Goal: Task Accomplishment & Management: Use online tool/utility

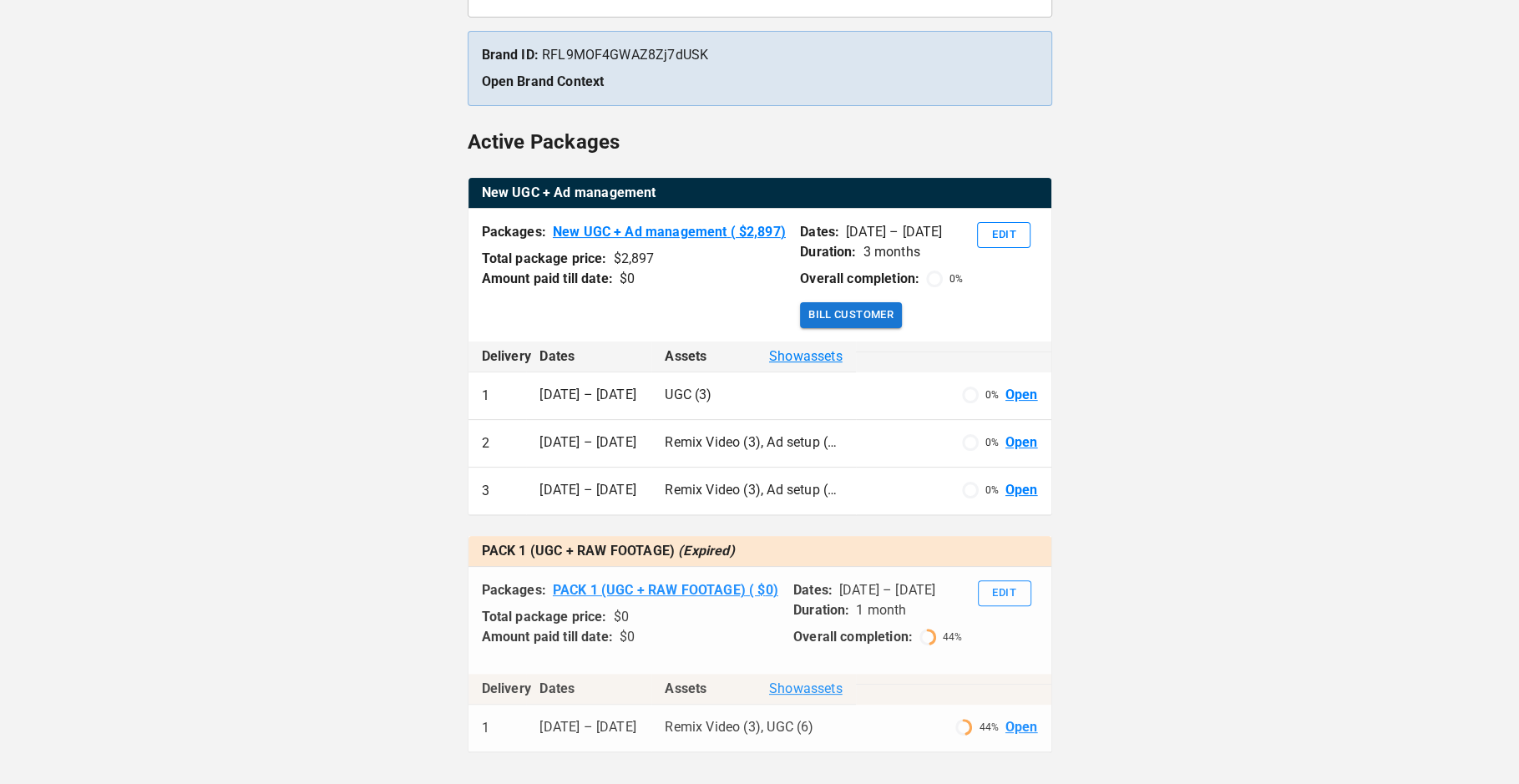
scroll to position [252, 0]
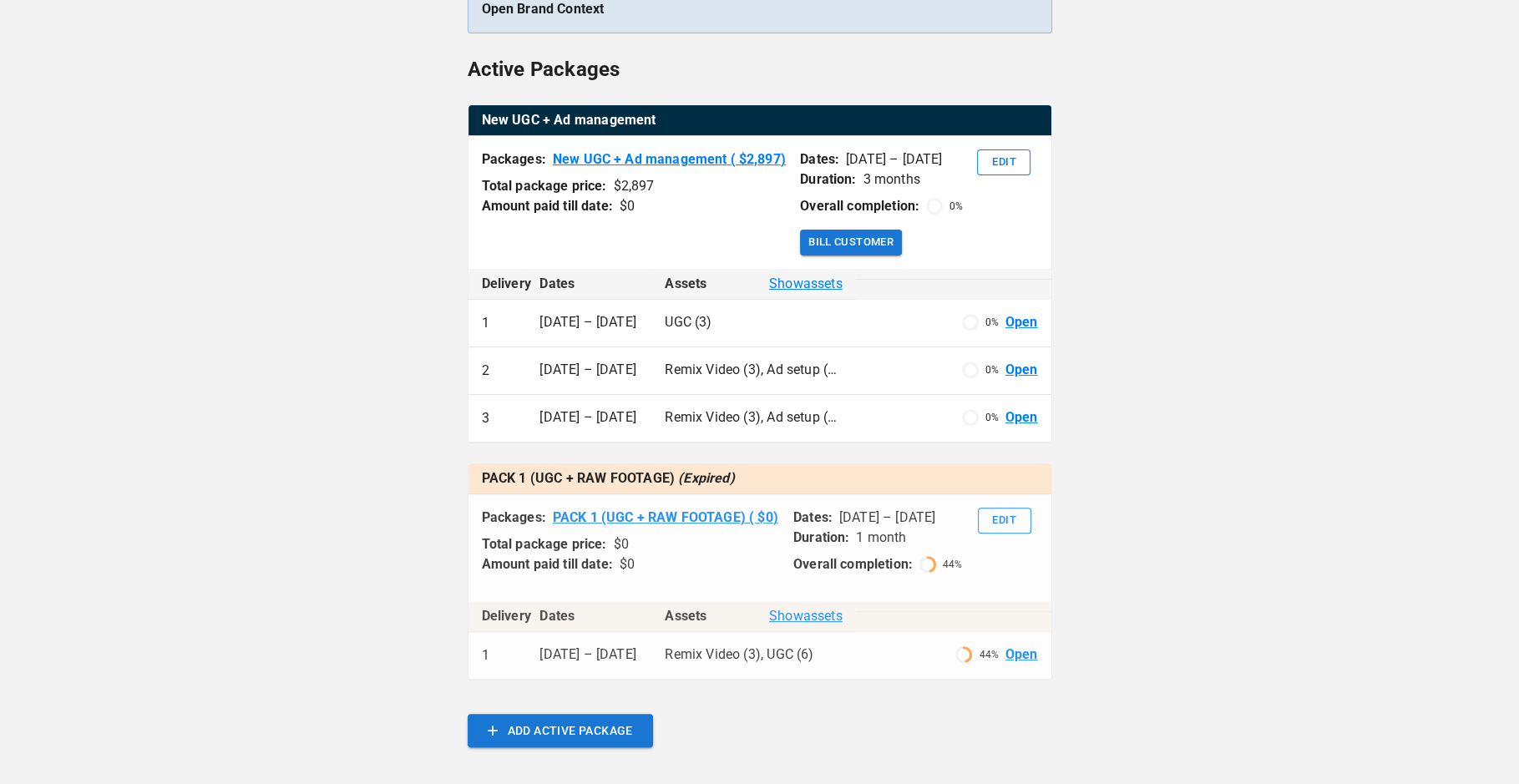
click at [785, 282] on span "Show assets" at bounding box center [806, 284] width 73 height 20
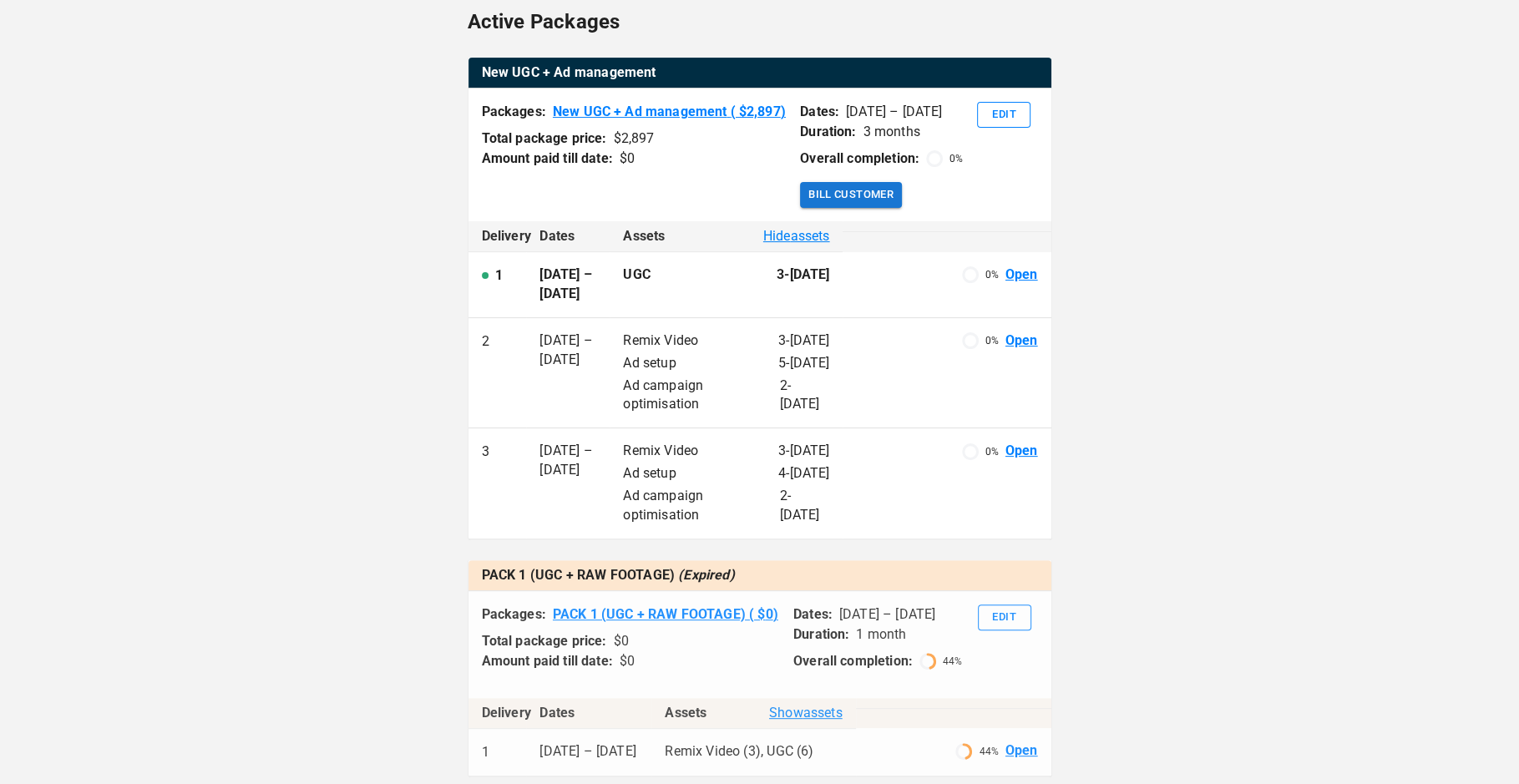
scroll to position [0, 0]
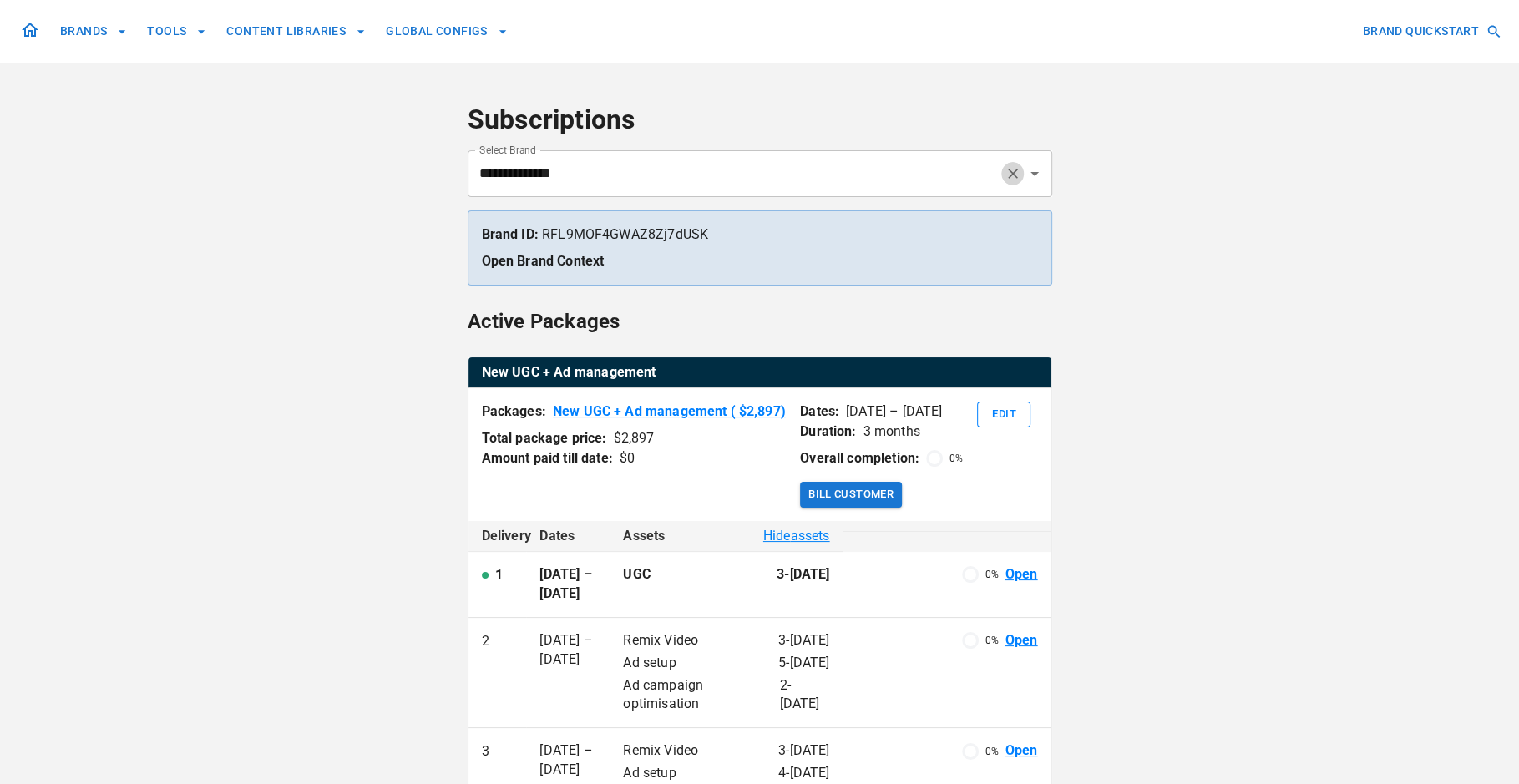
click at [1009, 172] on icon "Clear" at bounding box center [1012, 174] width 17 height 17
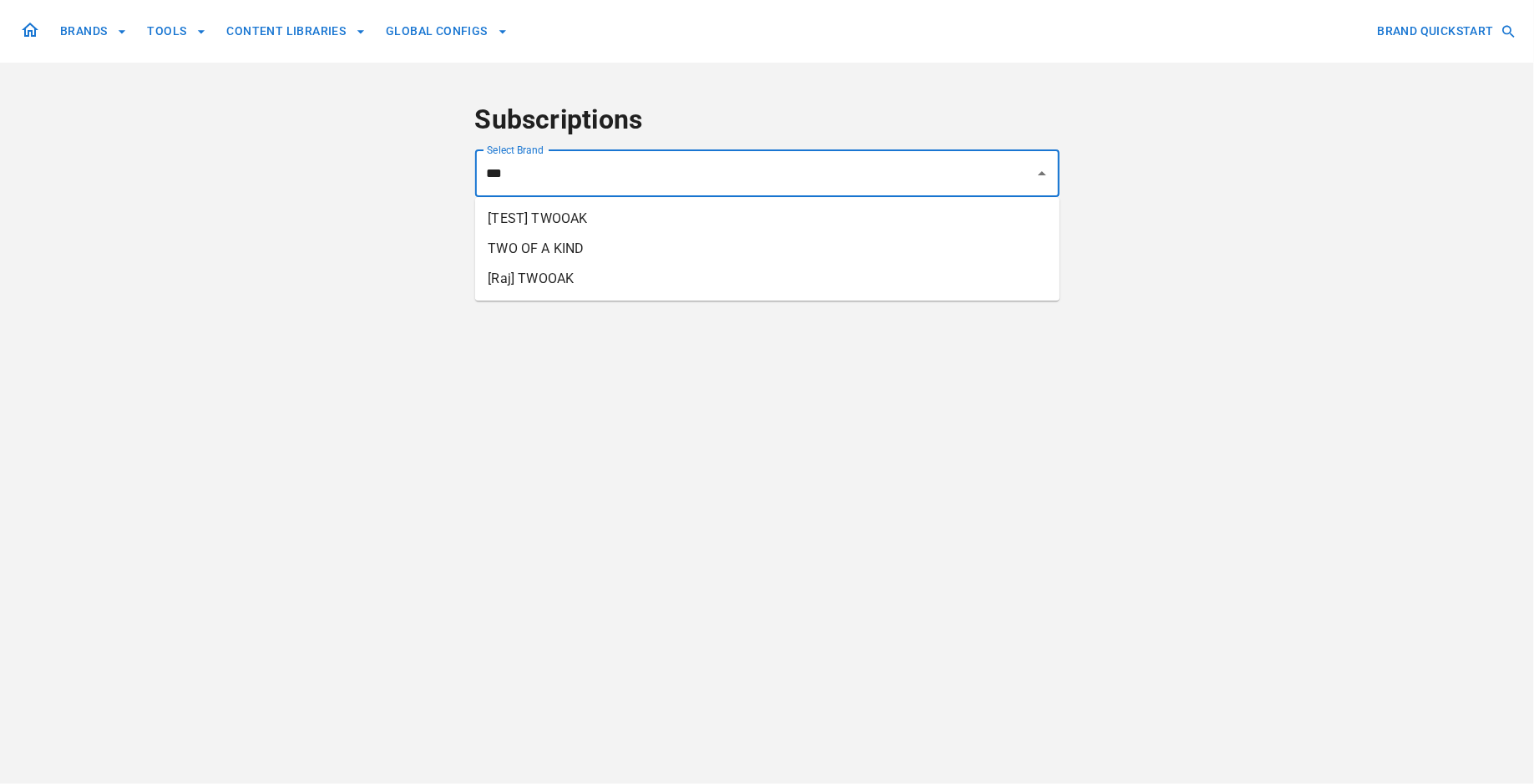
click at [849, 246] on li "TWO OF A KIND" at bounding box center [767, 249] width 585 height 30
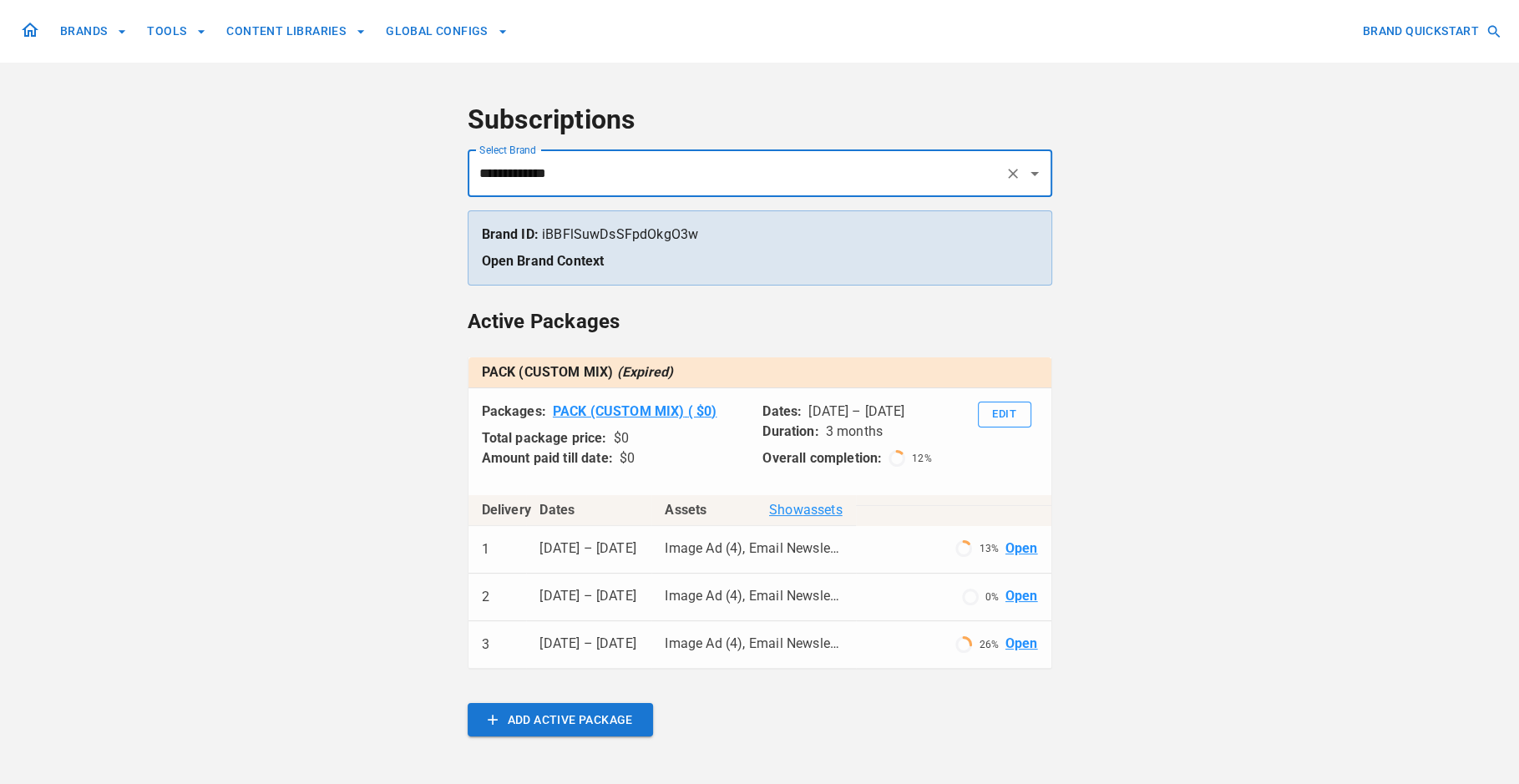
type input "**********"
click at [1011, 172] on icon "Clear" at bounding box center [1013, 174] width 10 height 10
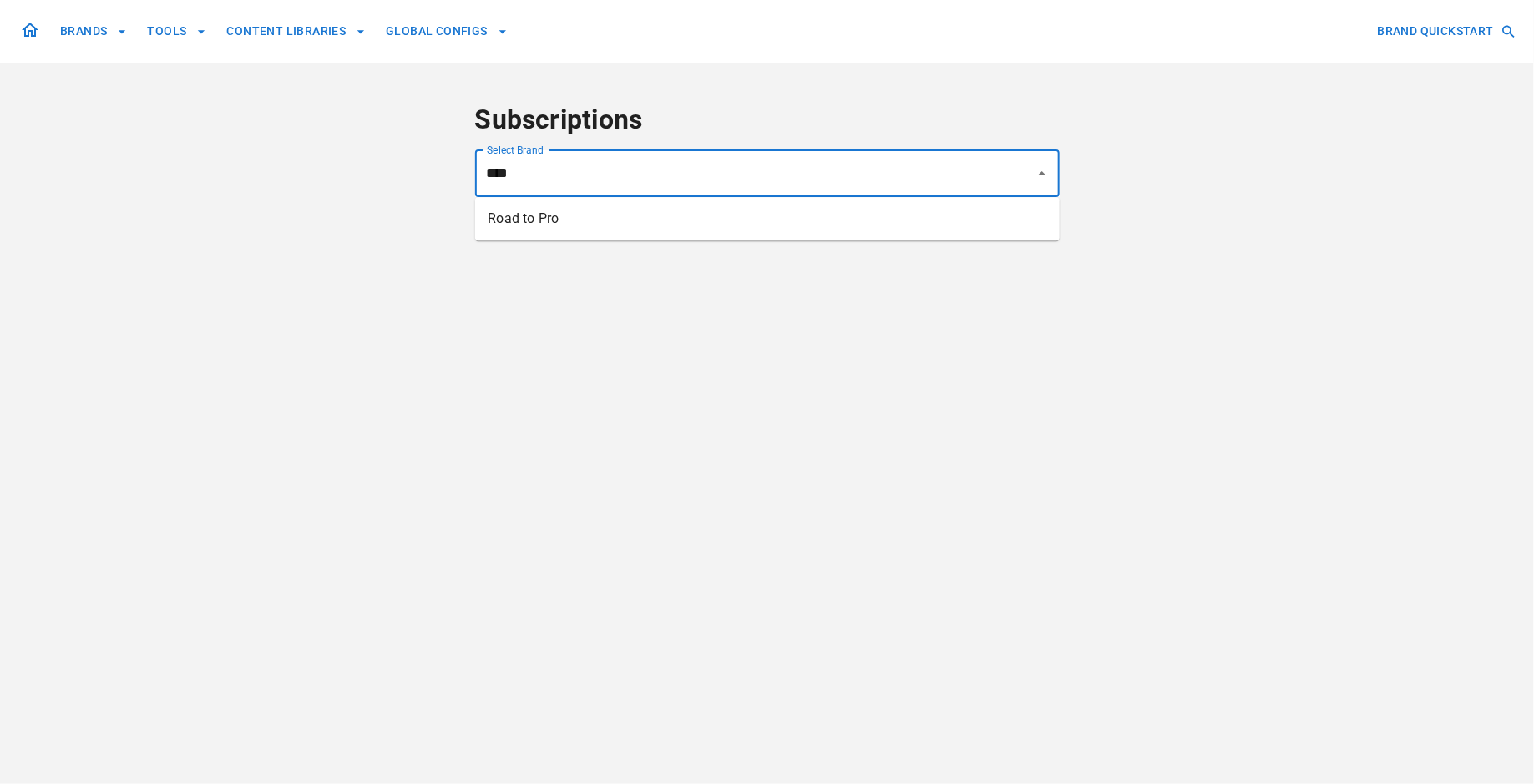
click at [970, 221] on li "Road to Pro" at bounding box center [767, 219] width 585 height 30
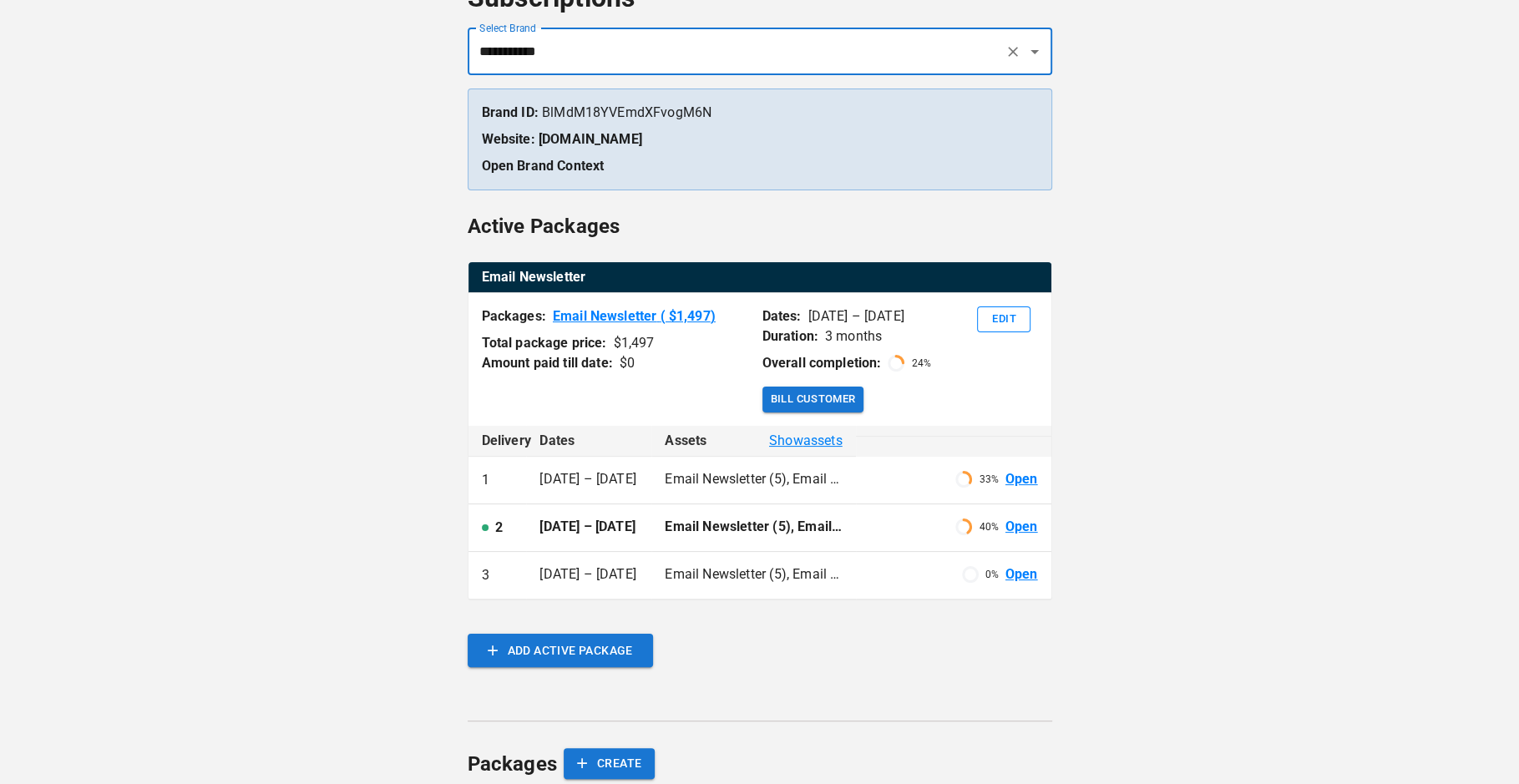
scroll to position [123, 0]
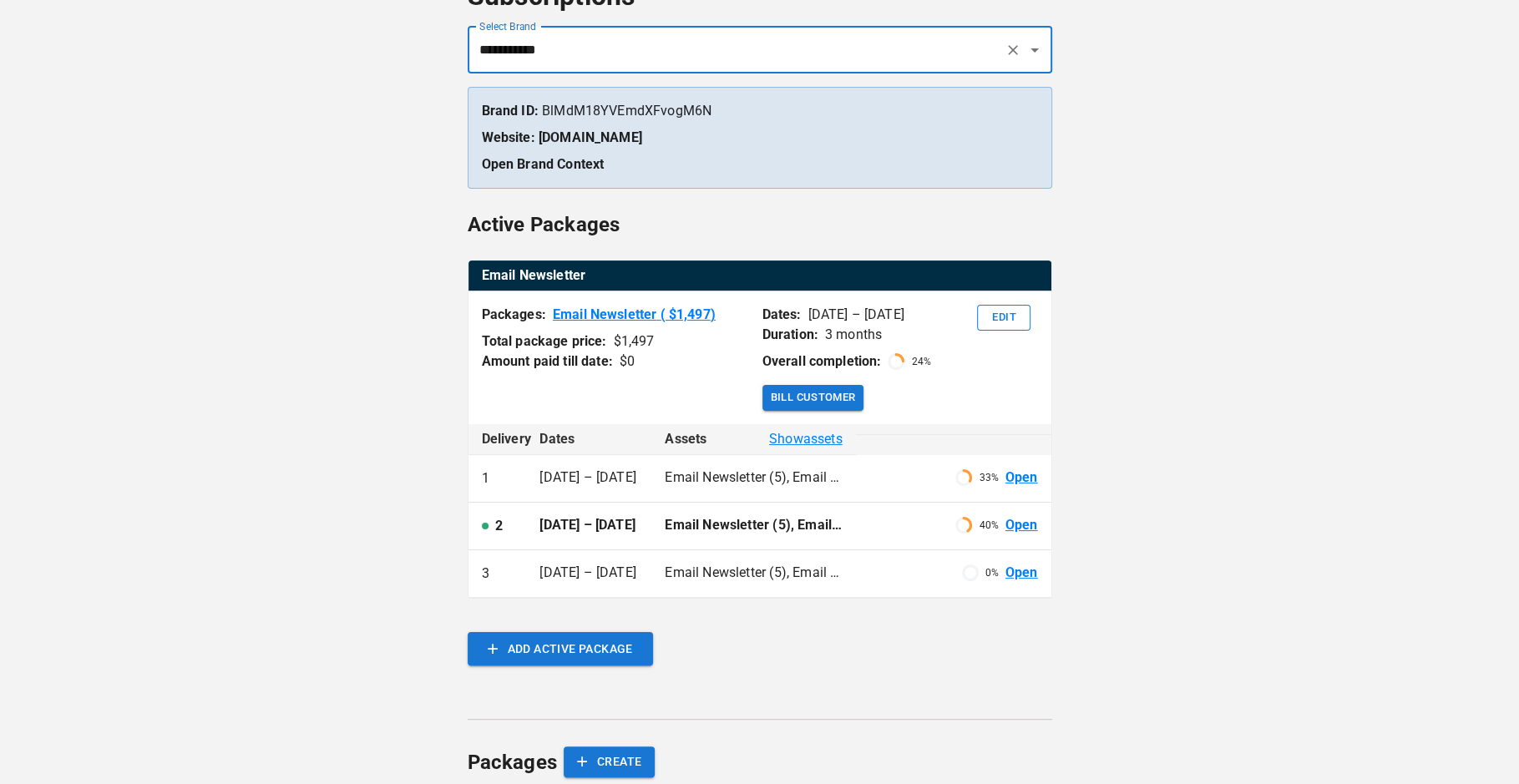
type input "**********"
click at [819, 583] on p "Email Newsletter (5), Email setup (5)" at bounding box center [753, 572] width 177 height 19
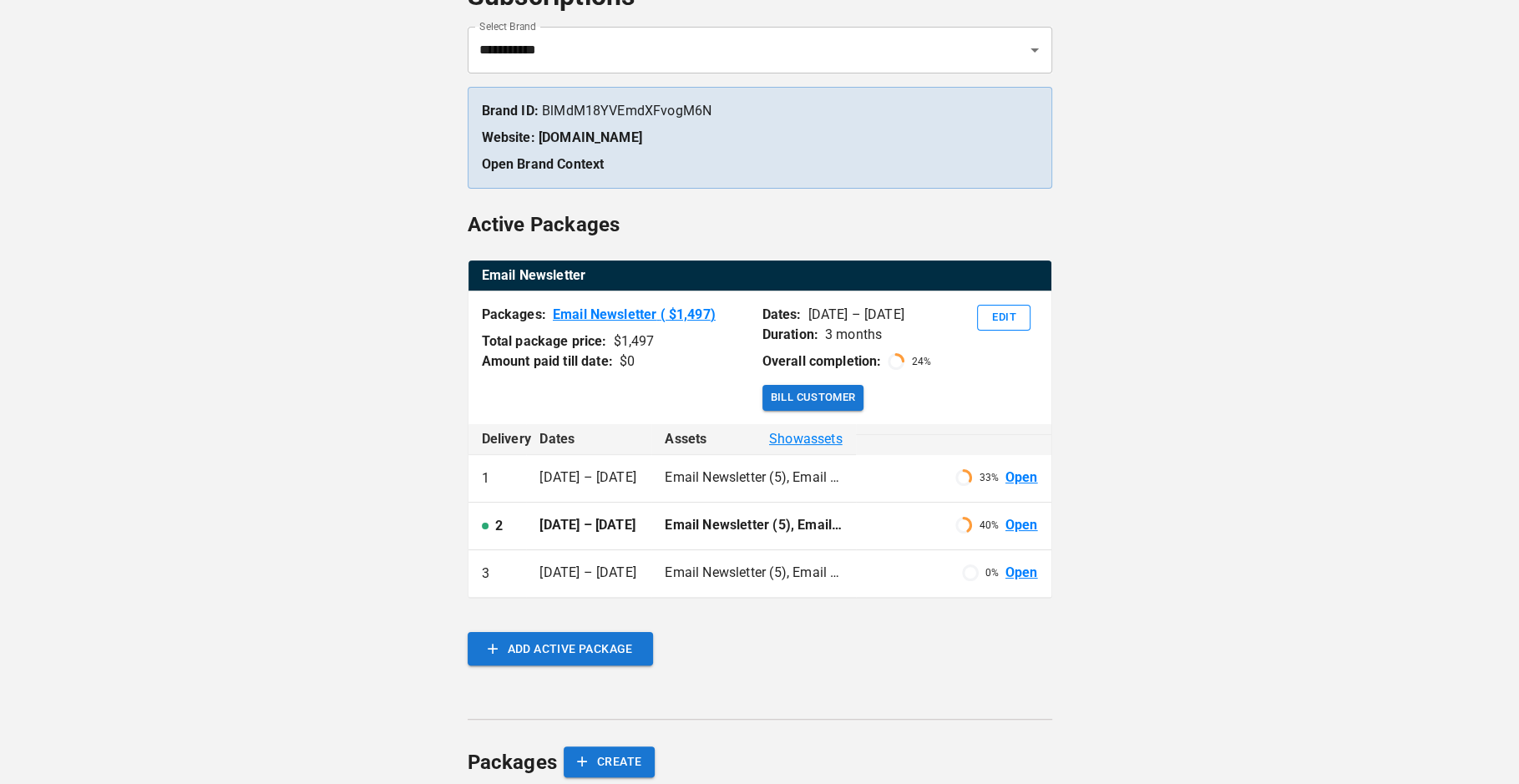
click at [729, 583] on p "Email Newsletter (5), Email setup (5)" at bounding box center [753, 572] width 177 height 19
click at [565, 526] on td "[DATE] – [DATE]" at bounding box center [588, 527] width 125 height 47
click at [677, 520] on p "Email Newsletter (5), Email setup (5)" at bounding box center [753, 525] width 177 height 19
click at [1024, 583] on link "Open" at bounding box center [1021, 572] width 33 height 19
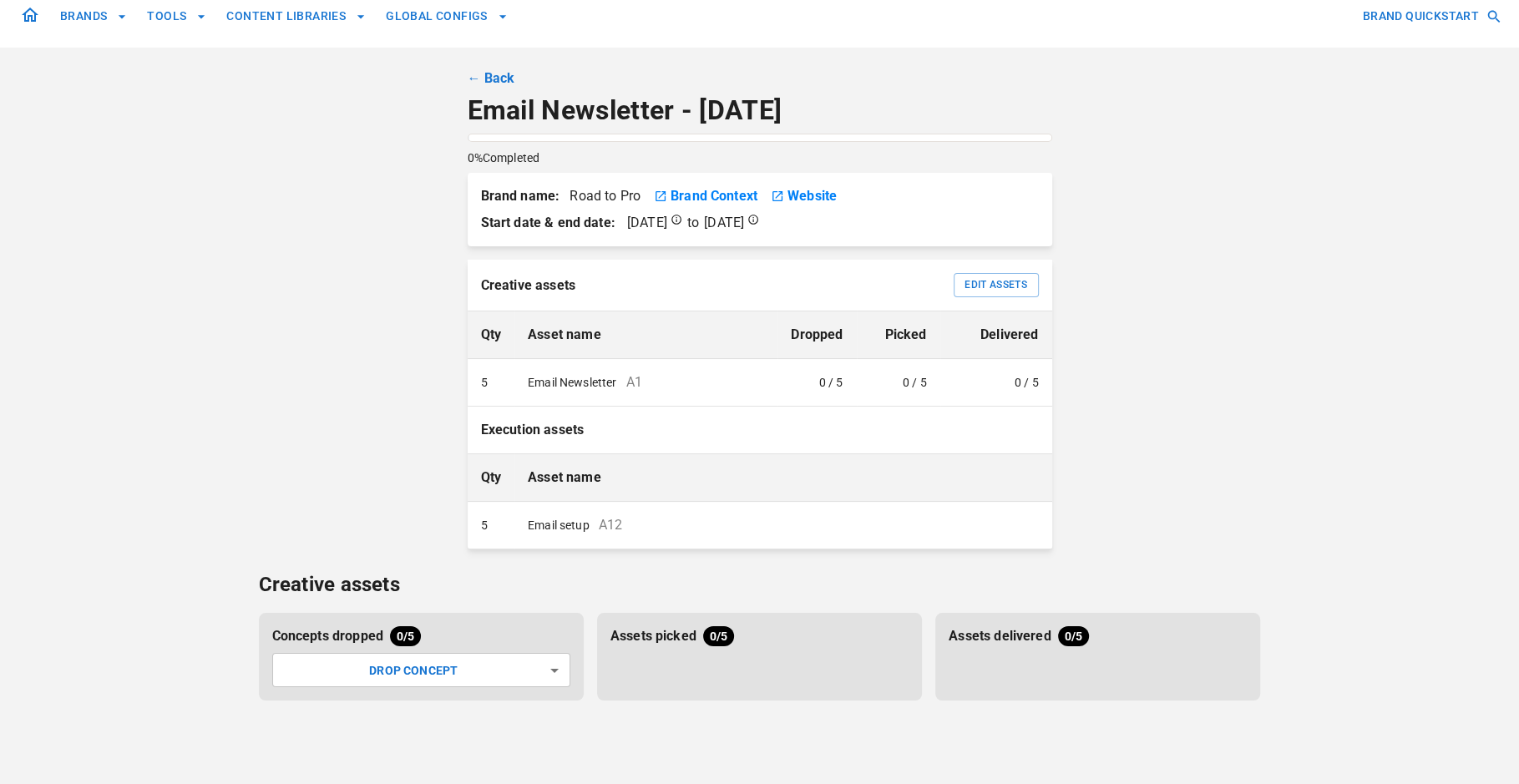
scroll to position [22, 0]
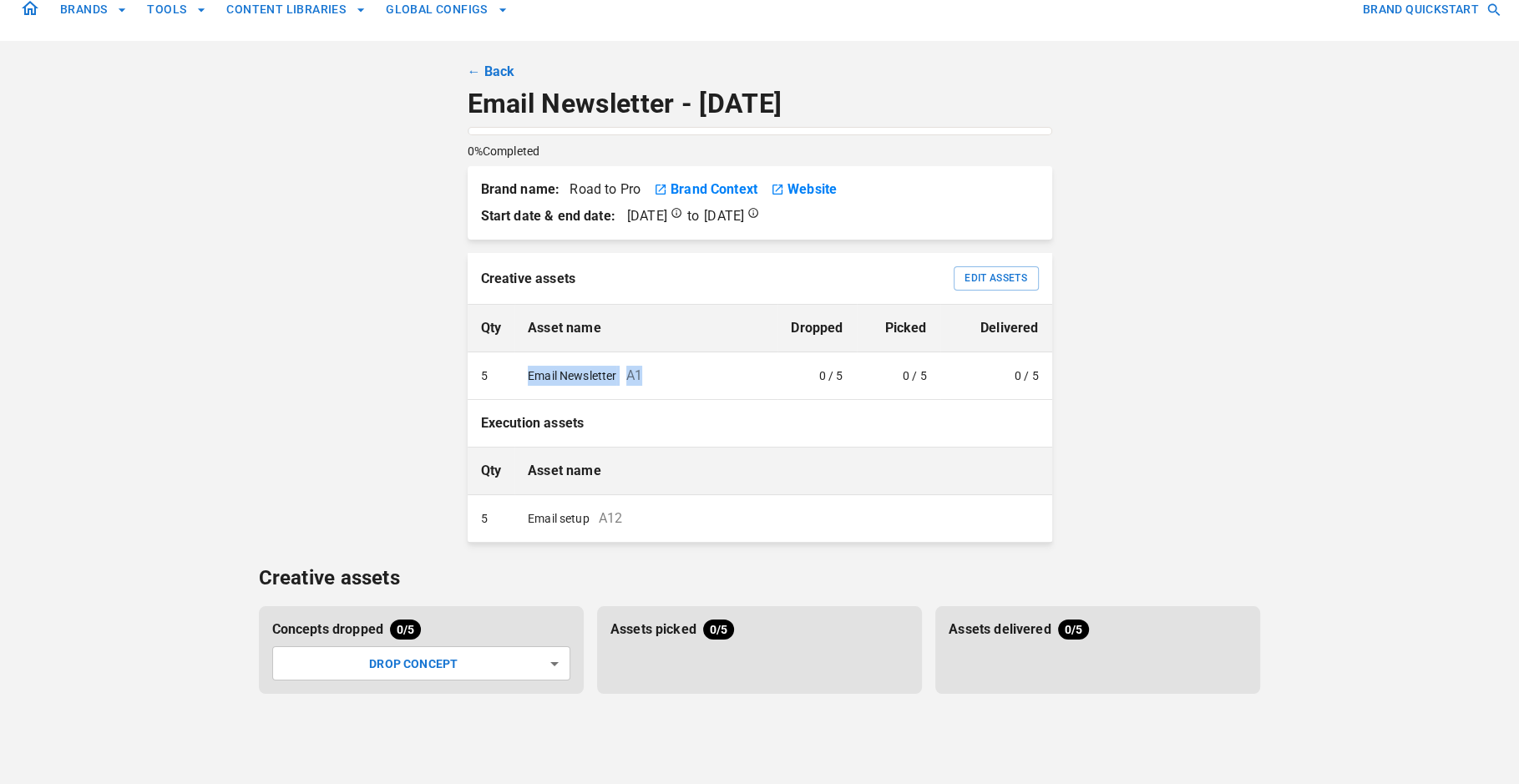
drag, startPoint x: 517, startPoint y: 373, endPoint x: 653, endPoint y: 372, distance: 136.0
click at [653, 372] on td "Email Newsletter A1" at bounding box center [645, 376] width 263 height 47
copy td "Email Newsletter A1"
drag, startPoint x: 629, startPoint y: 514, endPoint x: 507, endPoint y: 504, distance: 122.4
click at [507, 504] on tr "5 Email setup A12" at bounding box center [760, 519] width 585 height 47
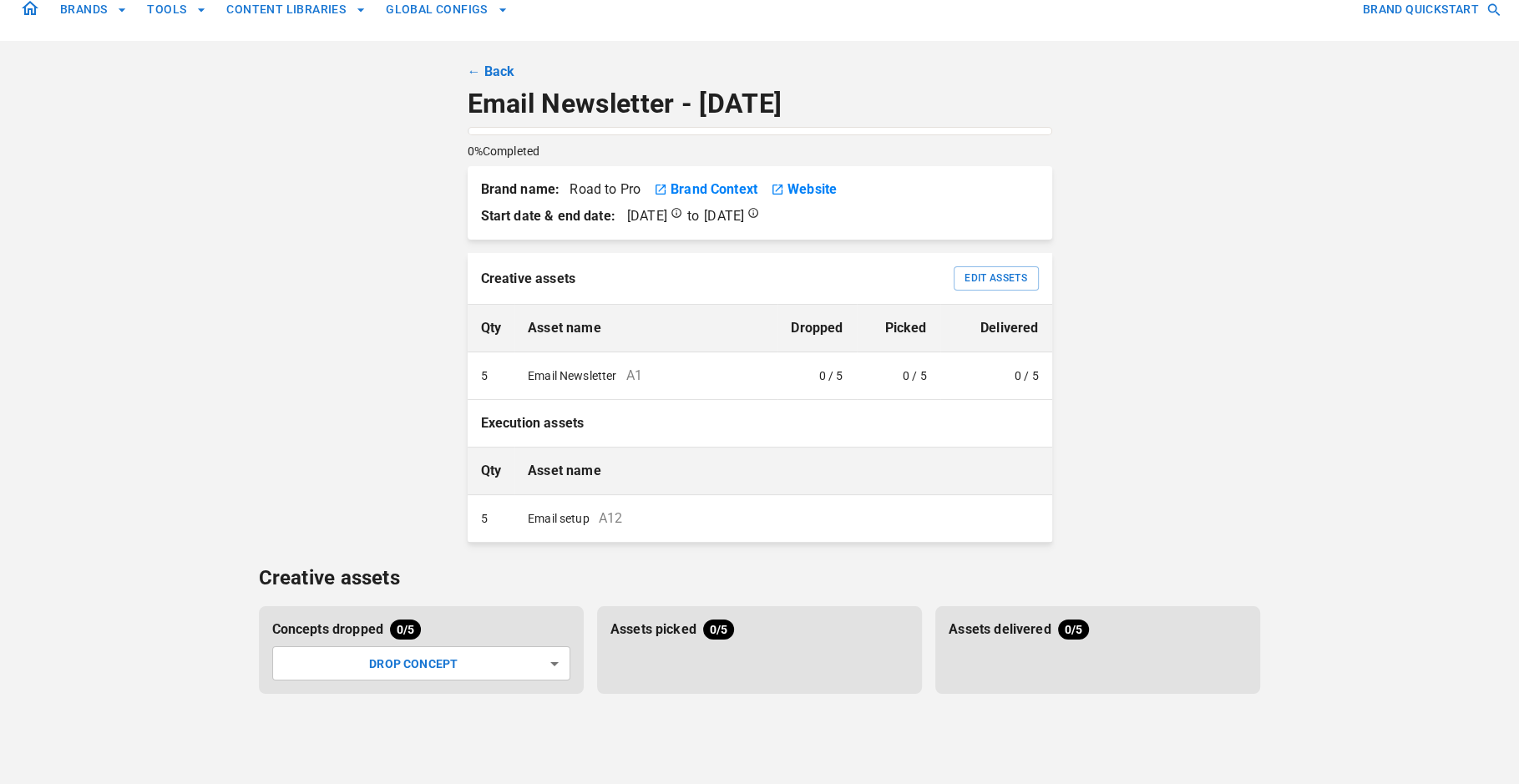
drag, startPoint x: 659, startPoint y: 512, endPoint x: 648, endPoint y: 513, distance: 11.0
click at [658, 512] on td "Email setup A12" at bounding box center [782, 519] width 537 height 47
drag, startPoint x: 528, startPoint y: 516, endPoint x: 629, endPoint y: 516, distance: 101.0
click at [629, 516] on td "Email setup A12" at bounding box center [782, 519] width 537 height 47
copy td "Email setup A12"
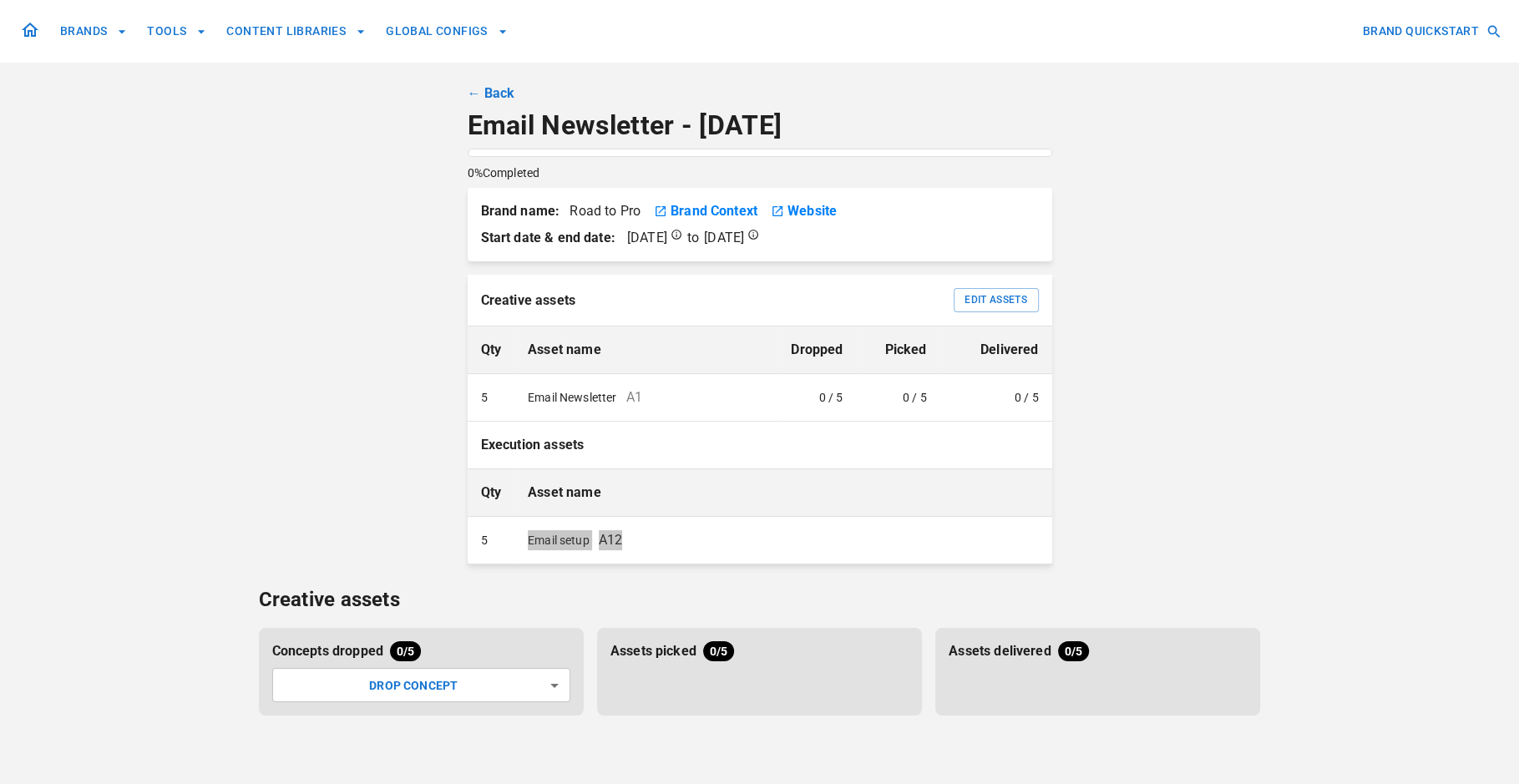
scroll to position [0, 0]
click at [501, 93] on link "← Back" at bounding box center [491, 94] width 47 height 20
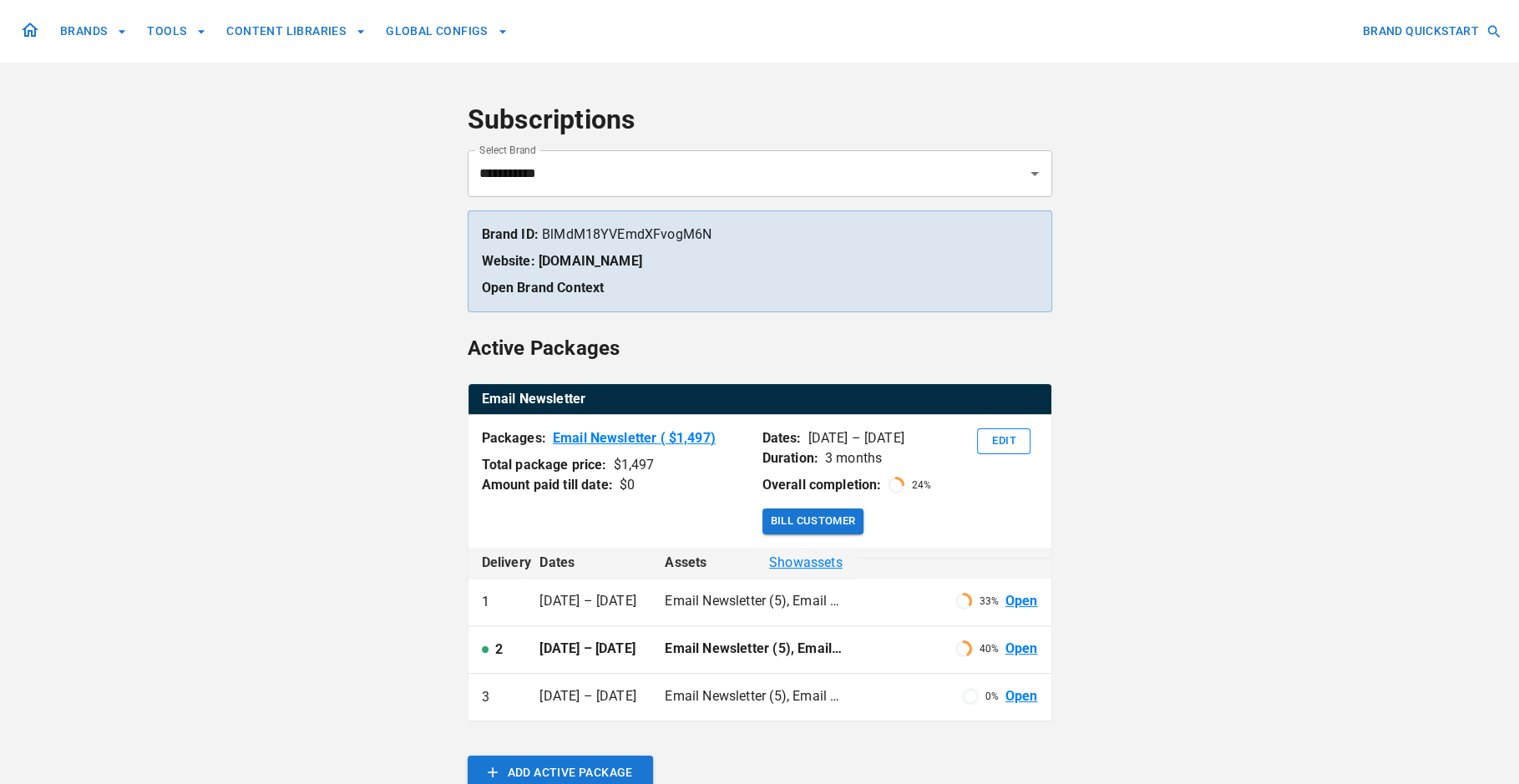
click at [499, 92] on div "**********" at bounding box center [760, 537] width 585 height 1075
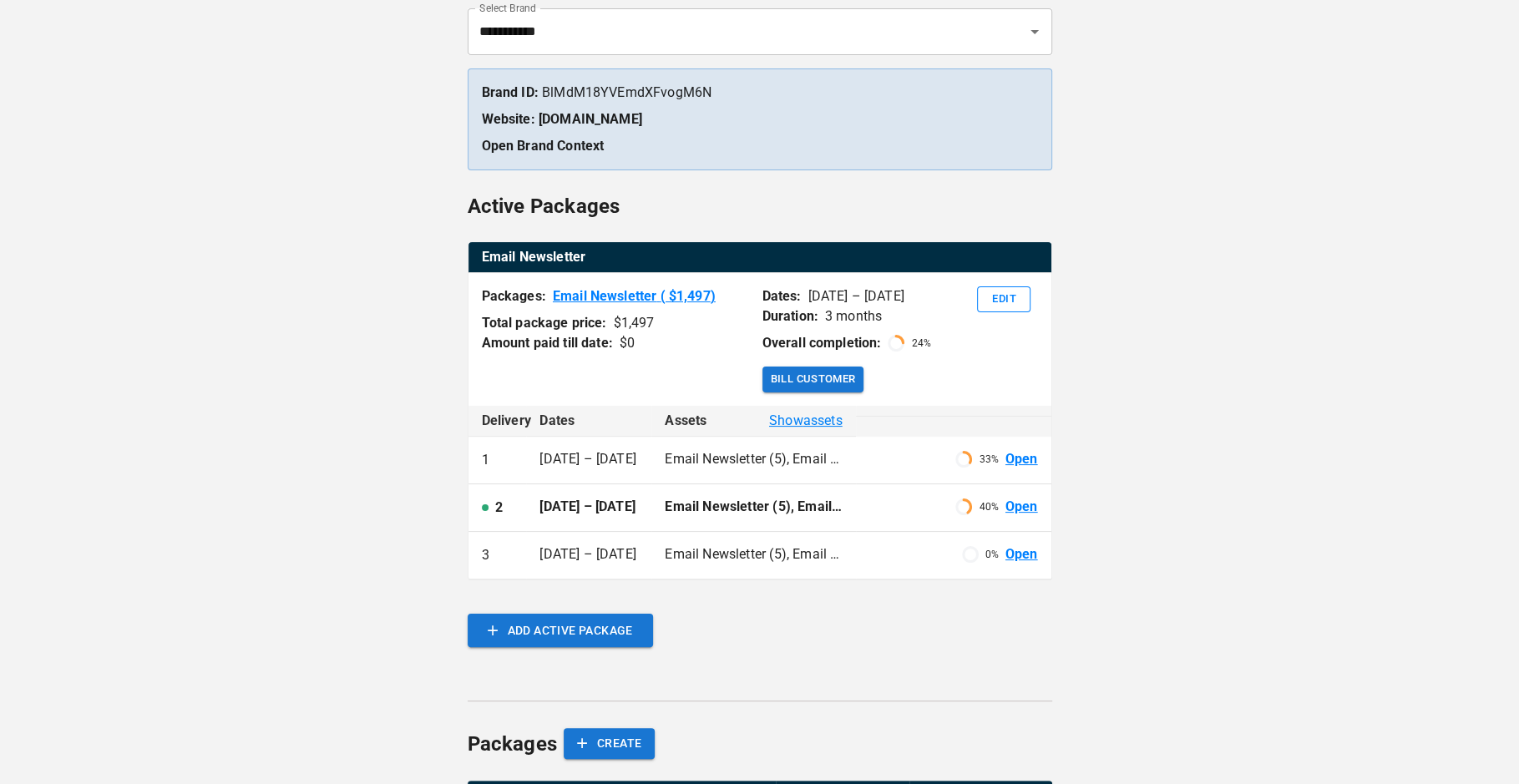
scroll to position [150, 0]
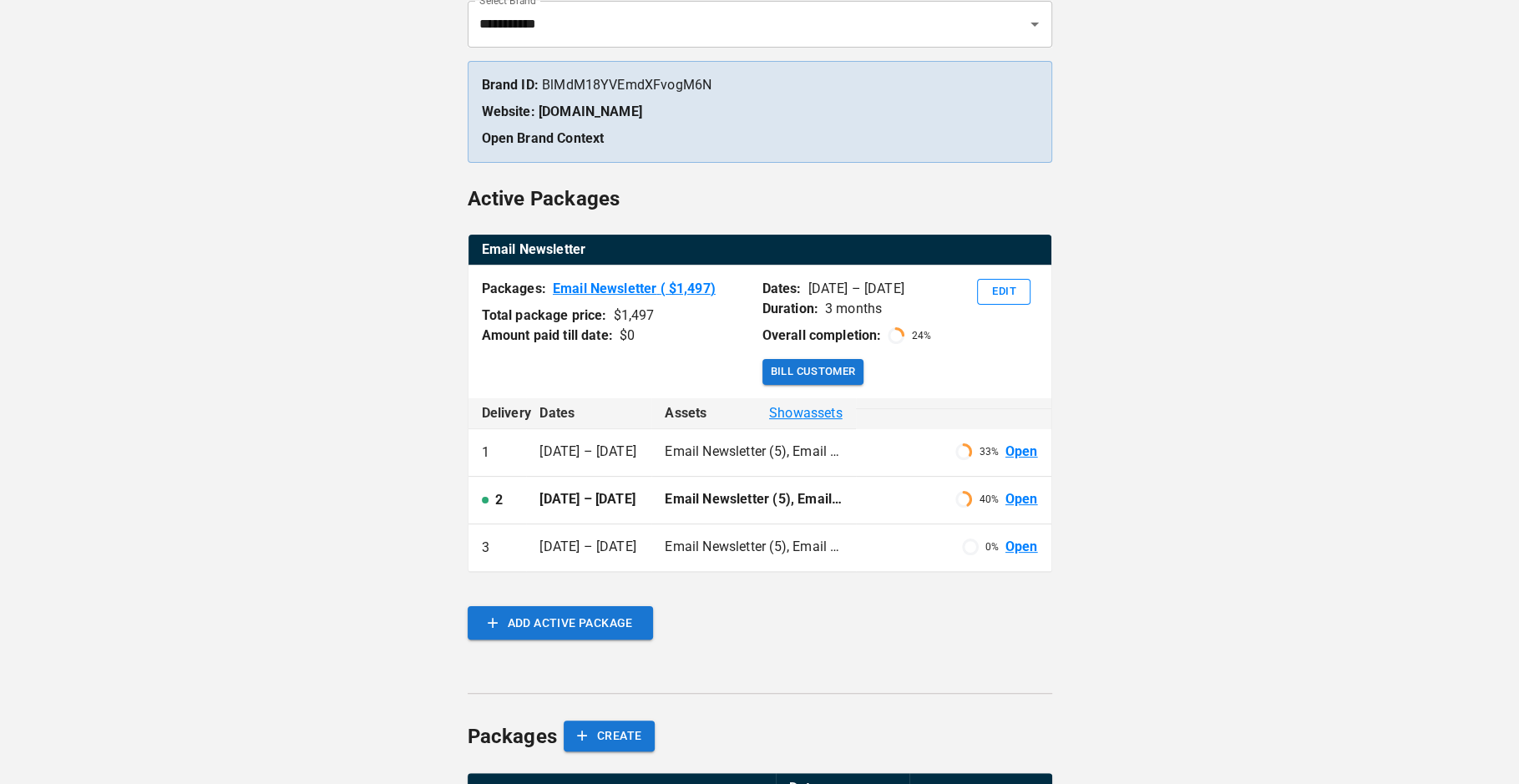
click at [569, 566] on td "[DATE] – [DATE]" at bounding box center [588, 548] width 125 height 47
click at [1011, 557] on link "Open" at bounding box center [1021, 546] width 33 height 19
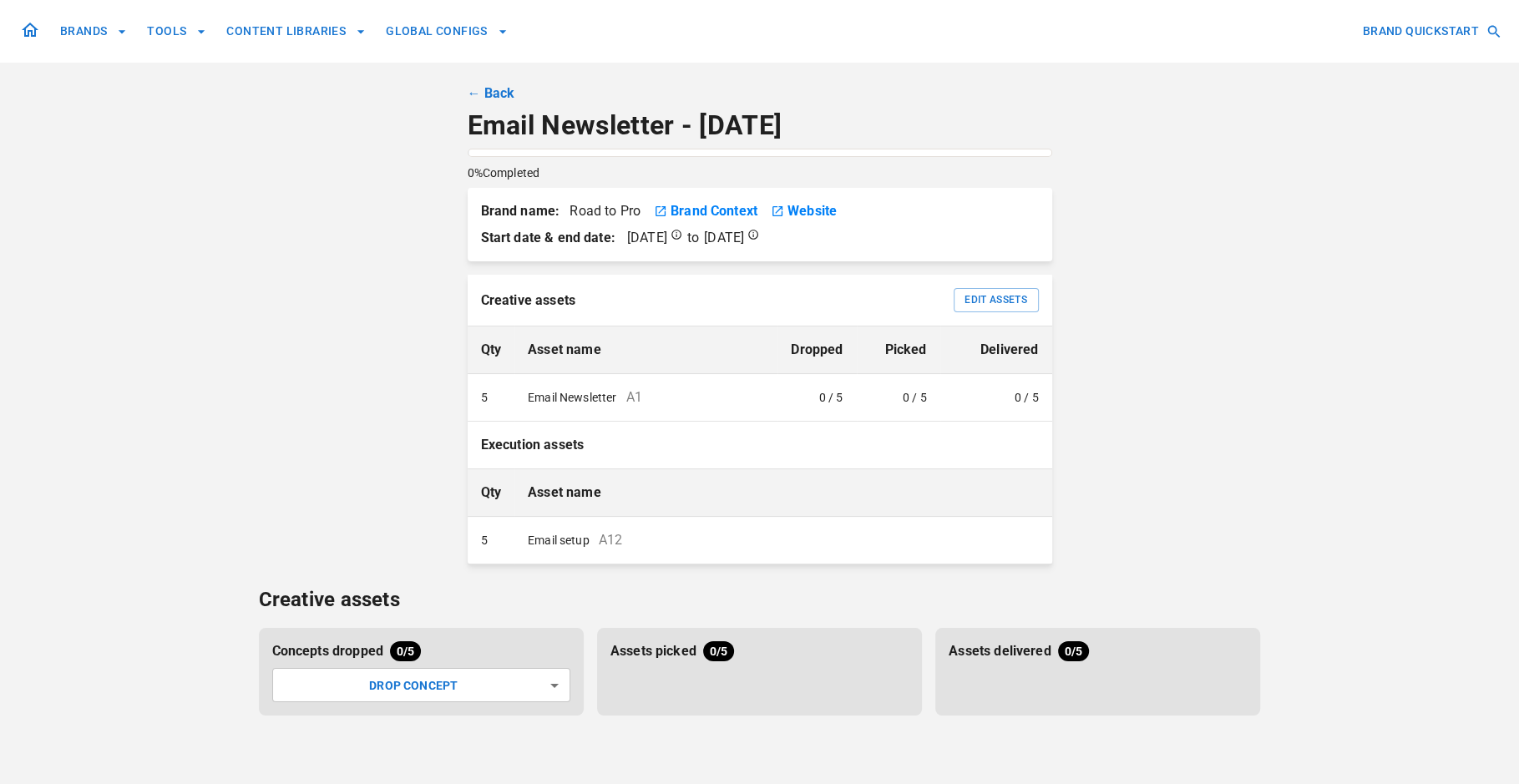
click at [494, 88] on link "← Back" at bounding box center [491, 94] width 47 height 20
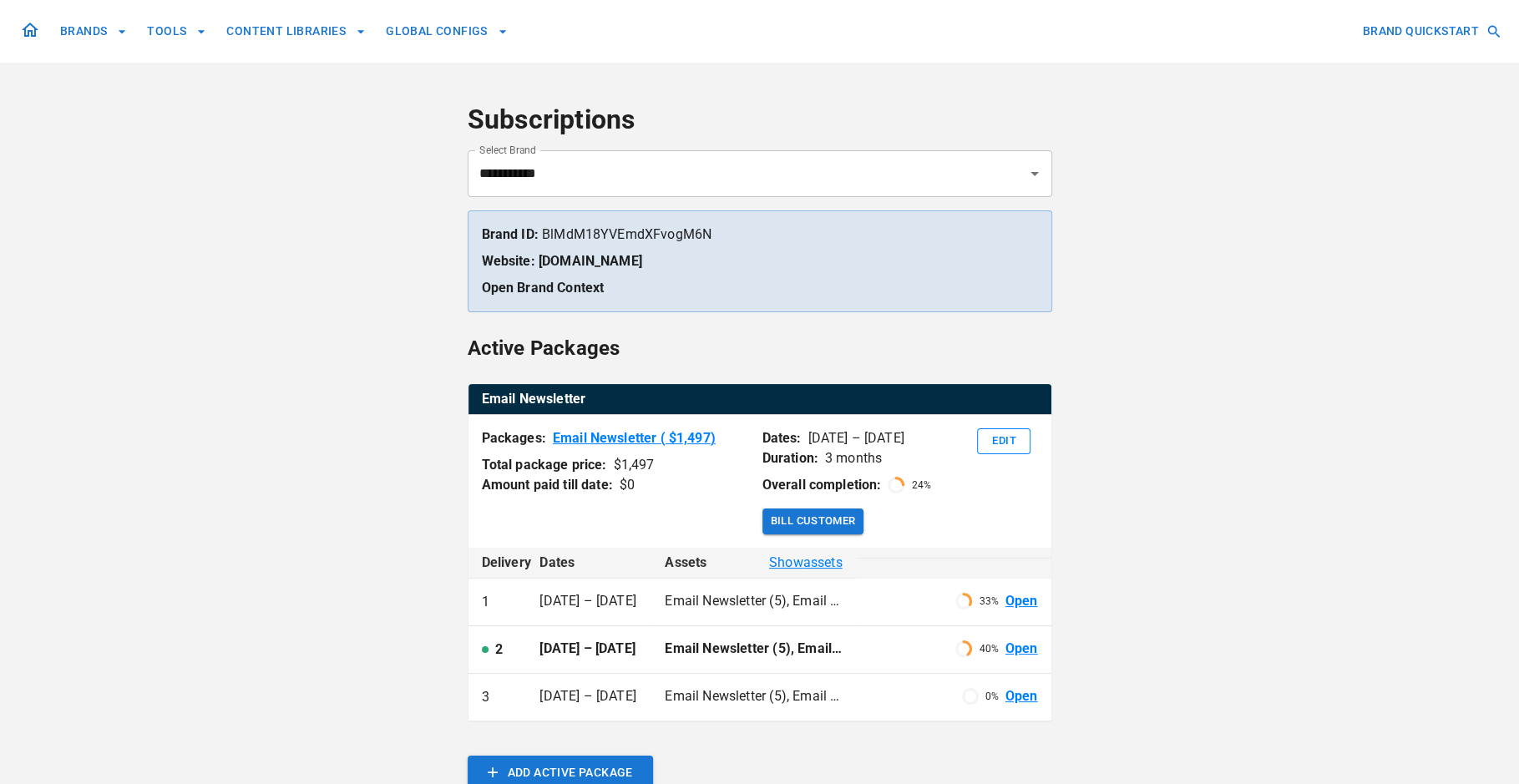
click at [1018, 603] on link "Open" at bounding box center [1021, 601] width 33 height 19
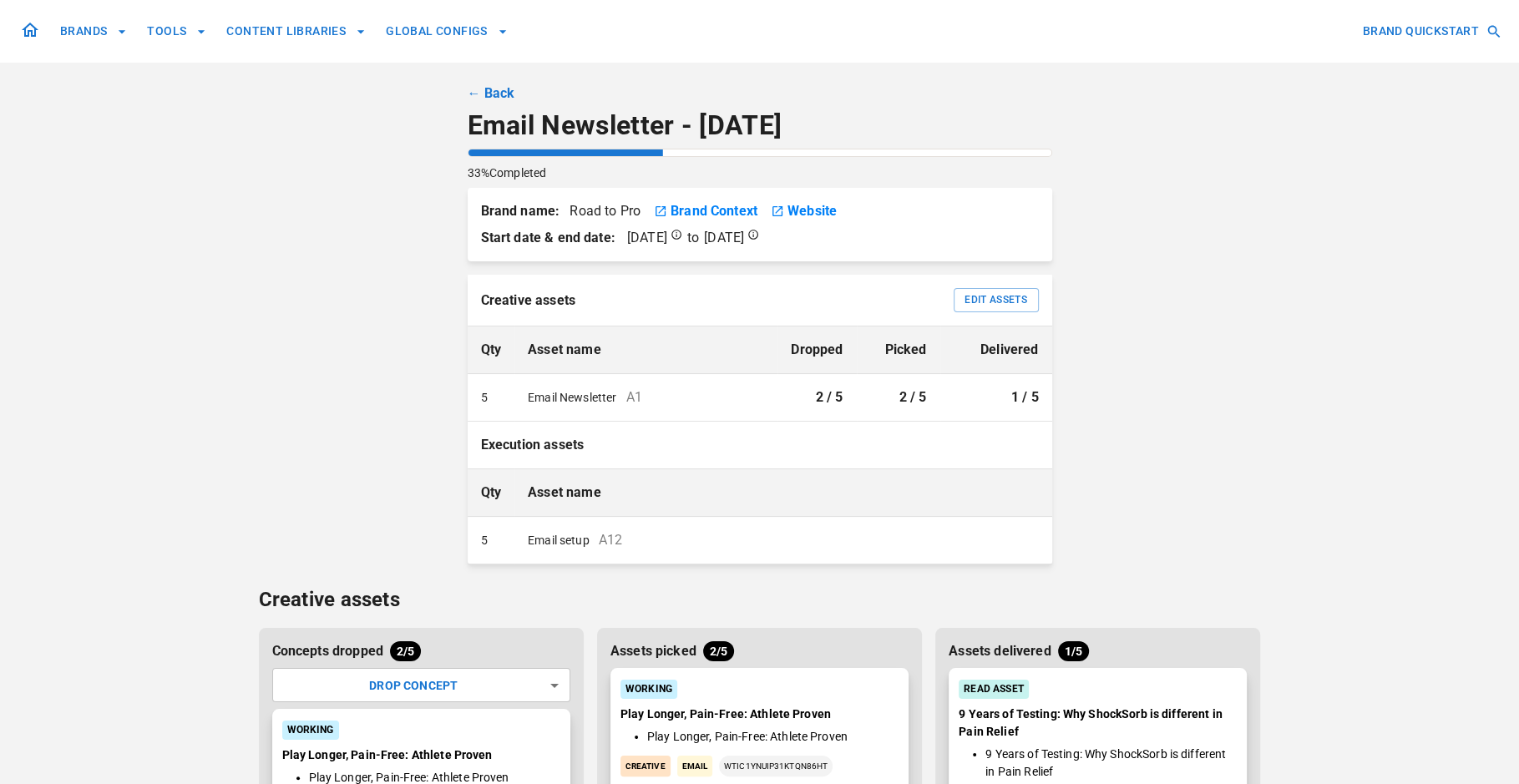
click at [1208, 491] on div "BRANDS TOOLS CONTENT LIBRARIES GLOBAL CONFIGS BRAND QUICKSTART ← Back Email New…" at bounding box center [760, 590] width 1002 height 1179
click at [1237, 345] on div "BRANDS TOOLS CONTENT LIBRARIES GLOBAL CONFIGS BRAND QUICKSTART ← Back Email New…" at bounding box center [760, 590] width 1002 height 1179
